Goal: Task Accomplishment & Management: Complete application form

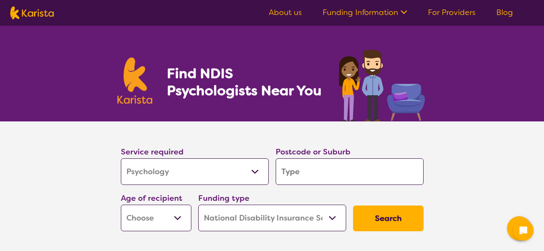
select select "Psychology"
select select "NDIS"
select select "Psychology"
select select "NDIS"
click at [313, 174] on input "search" at bounding box center [350, 172] width 148 height 27
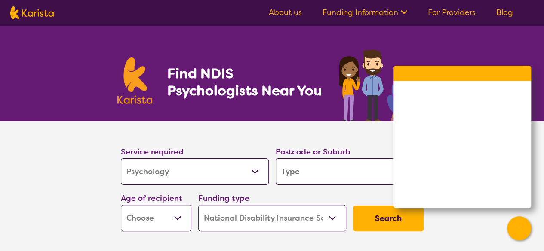
type input "C"
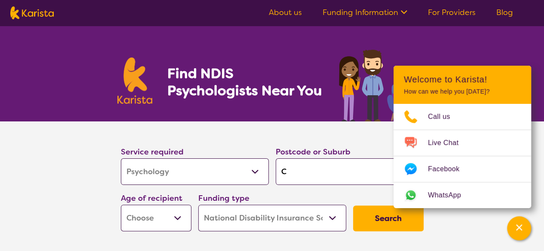
type input "Ca"
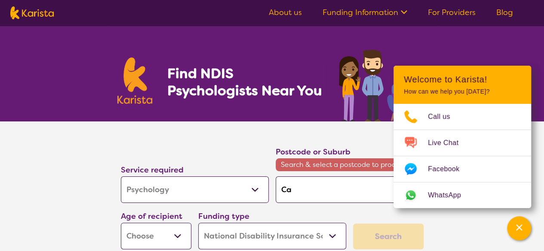
type input "Car"
type input "[PERSON_NAME]"
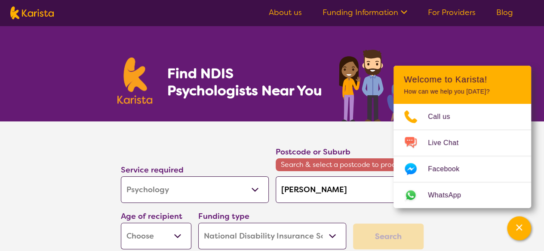
type input "[PERSON_NAME]"
type input "Caring"
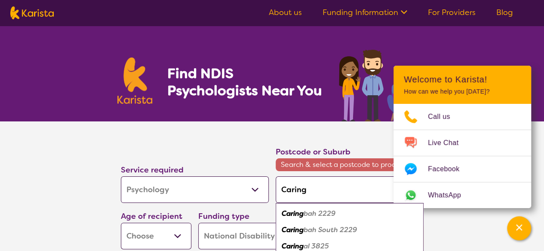
click at [313, 213] on em "bah 2229" at bounding box center [319, 213] width 32 height 9
type input "2229"
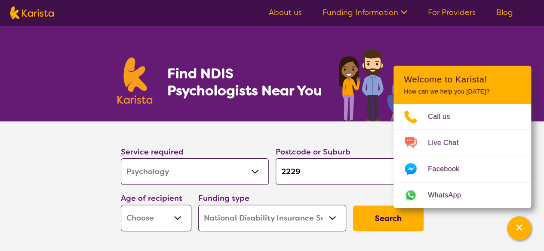
click at [179, 219] on select "Early Childhood - 0 to 9 Child - 10 to 11 Adolescent - 12 to 17 Adult - 18 to 6…" at bounding box center [156, 218] width 70 height 27
select select "AD"
click at [121, 205] on select "Early Childhood - 0 to 9 Child - 10 to 11 Adolescent - 12 to 17 Adult - 18 to 6…" at bounding box center [156, 218] width 70 height 27
select select "AD"
click at [386, 220] on button "Search" at bounding box center [388, 219] width 70 height 26
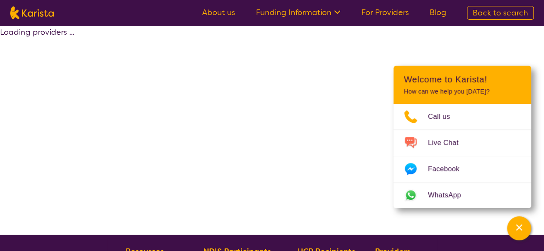
select select "by_score"
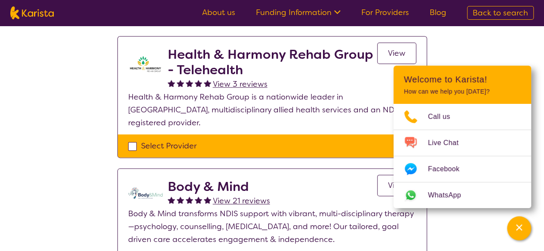
scroll to position [494, 0]
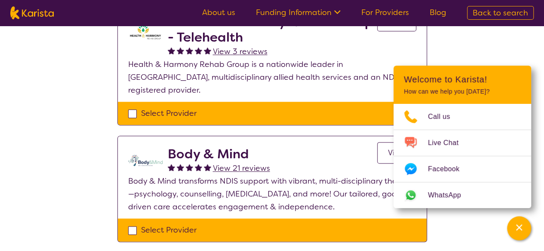
click at [131, 224] on div "Select Provider" at bounding box center [272, 230] width 288 height 13
checkbox input "true"
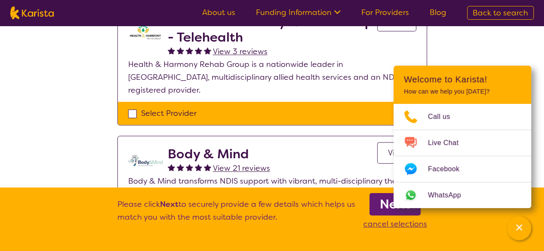
click at [386, 207] on b "Next" at bounding box center [395, 204] width 31 height 17
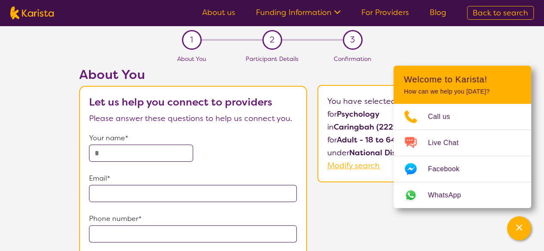
click at [124, 153] on input "text" at bounding box center [141, 153] width 104 height 17
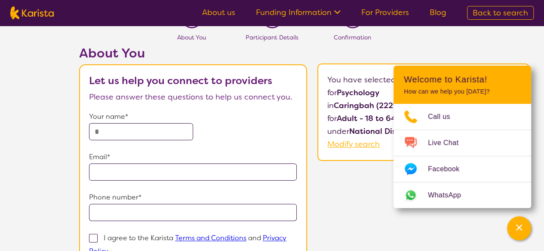
scroll to position [3, 0]
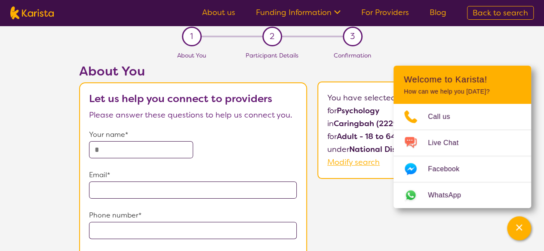
select select "by_score"
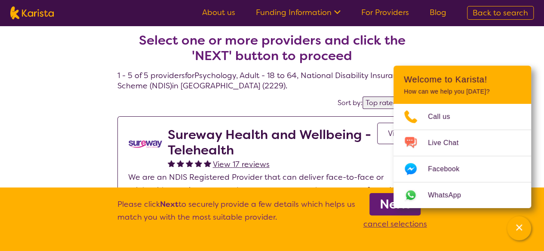
scroll to position [494, 0]
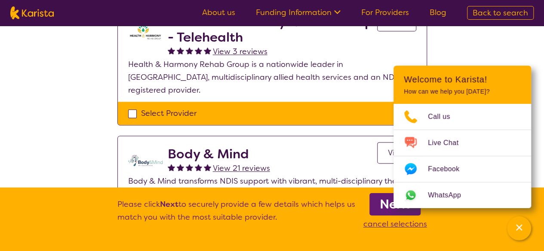
select select "Psychology"
select select "AD"
select select "NDIS"
select select "Psychology"
select select "AD"
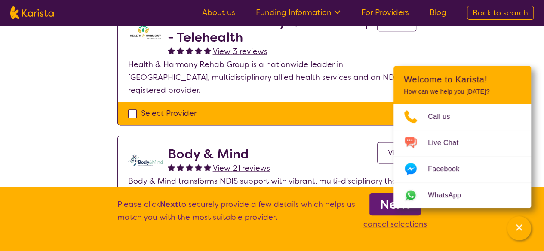
select select "NDIS"
